Goal: Task Accomplishment & Management: Manage account settings

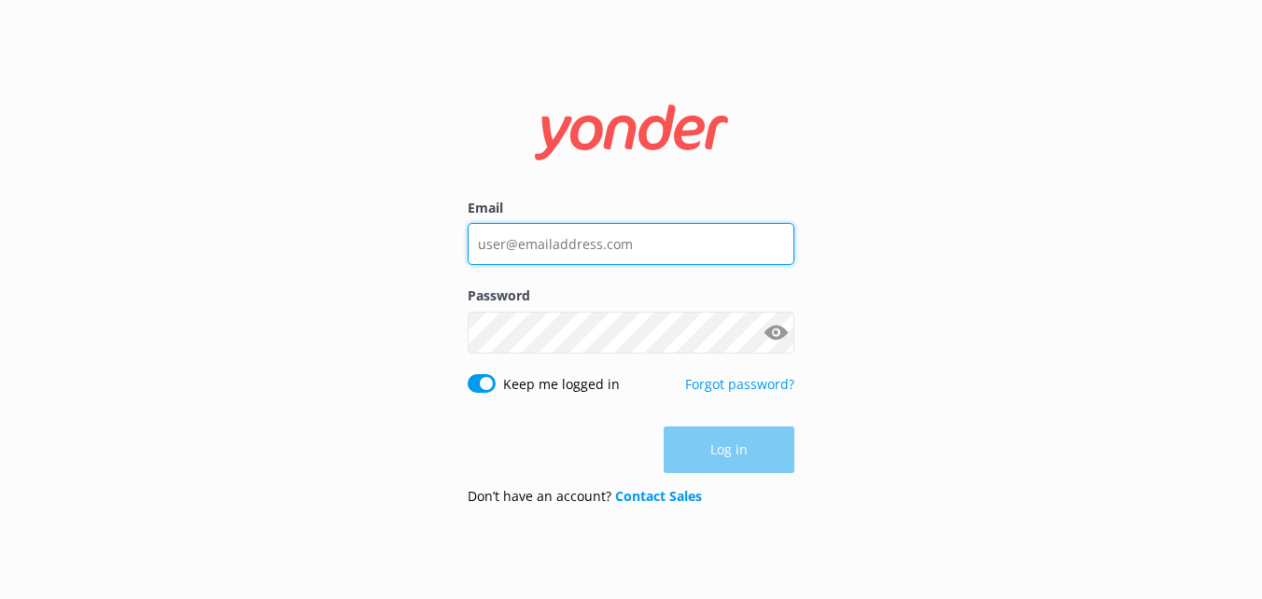
type input "[EMAIL_ADDRESS][DOMAIN_NAME]"
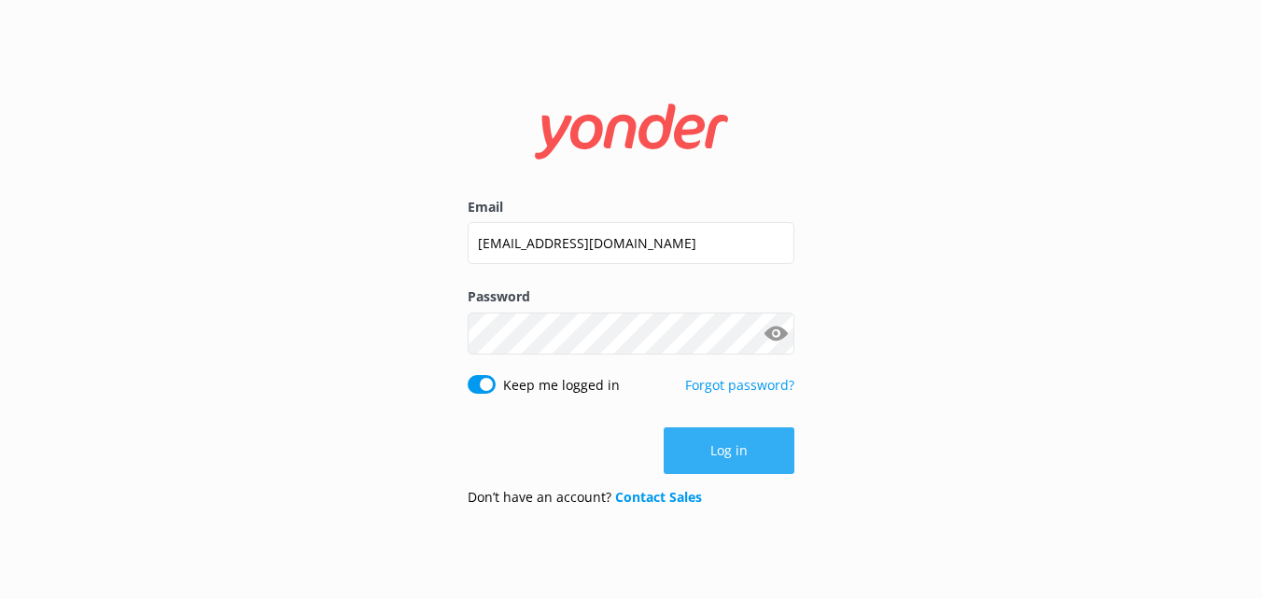
click at [718, 446] on div "Log in" at bounding box center [631, 450] width 327 height 47
click at [718, 446] on button "Log in" at bounding box center [728, 450] width 131 height 47
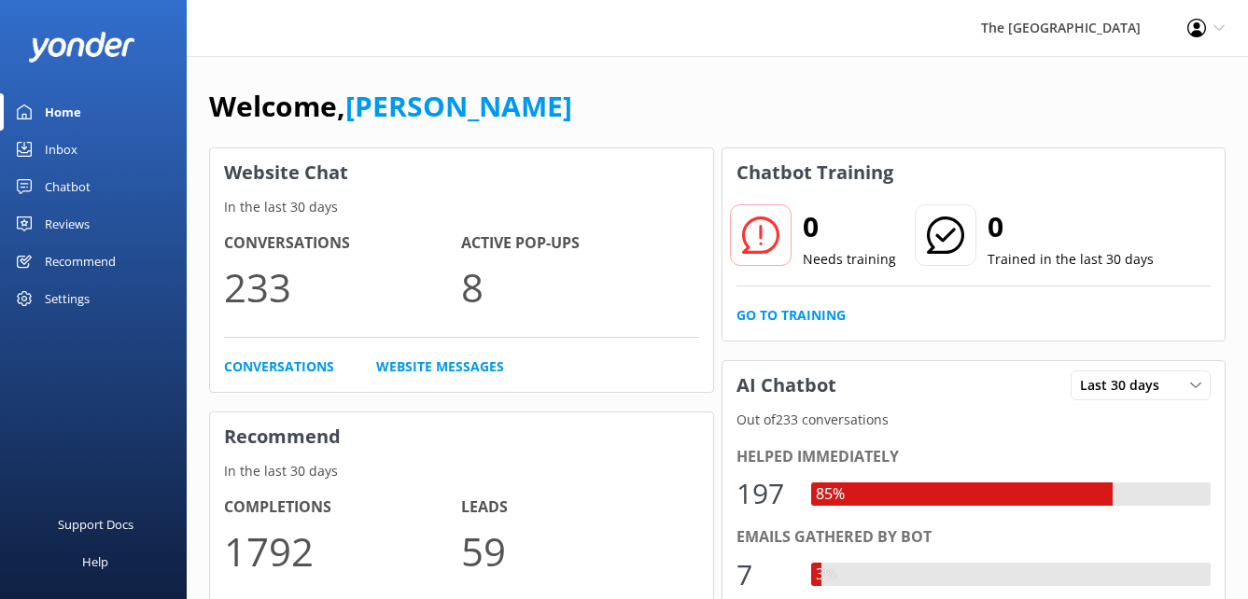
click at [80, 148] on link "Inbox" at bounding box center [93, 149] width 187 height 37
